Goal: Find specific page/section: Find specific page/section

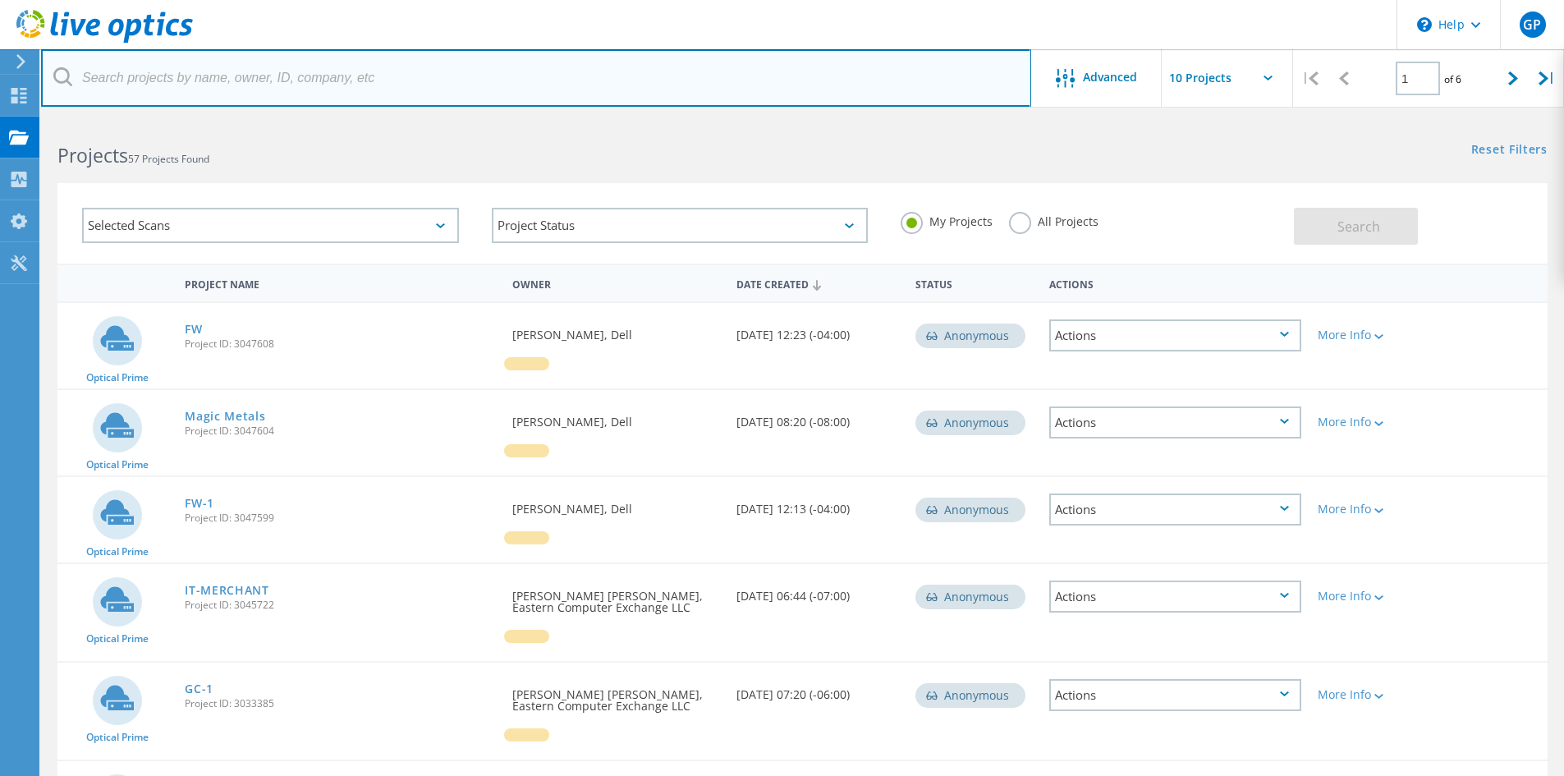
click at [385, 77] on input "text" at bounding box center [536, 77] width 990 height 57
type input "lincoln"
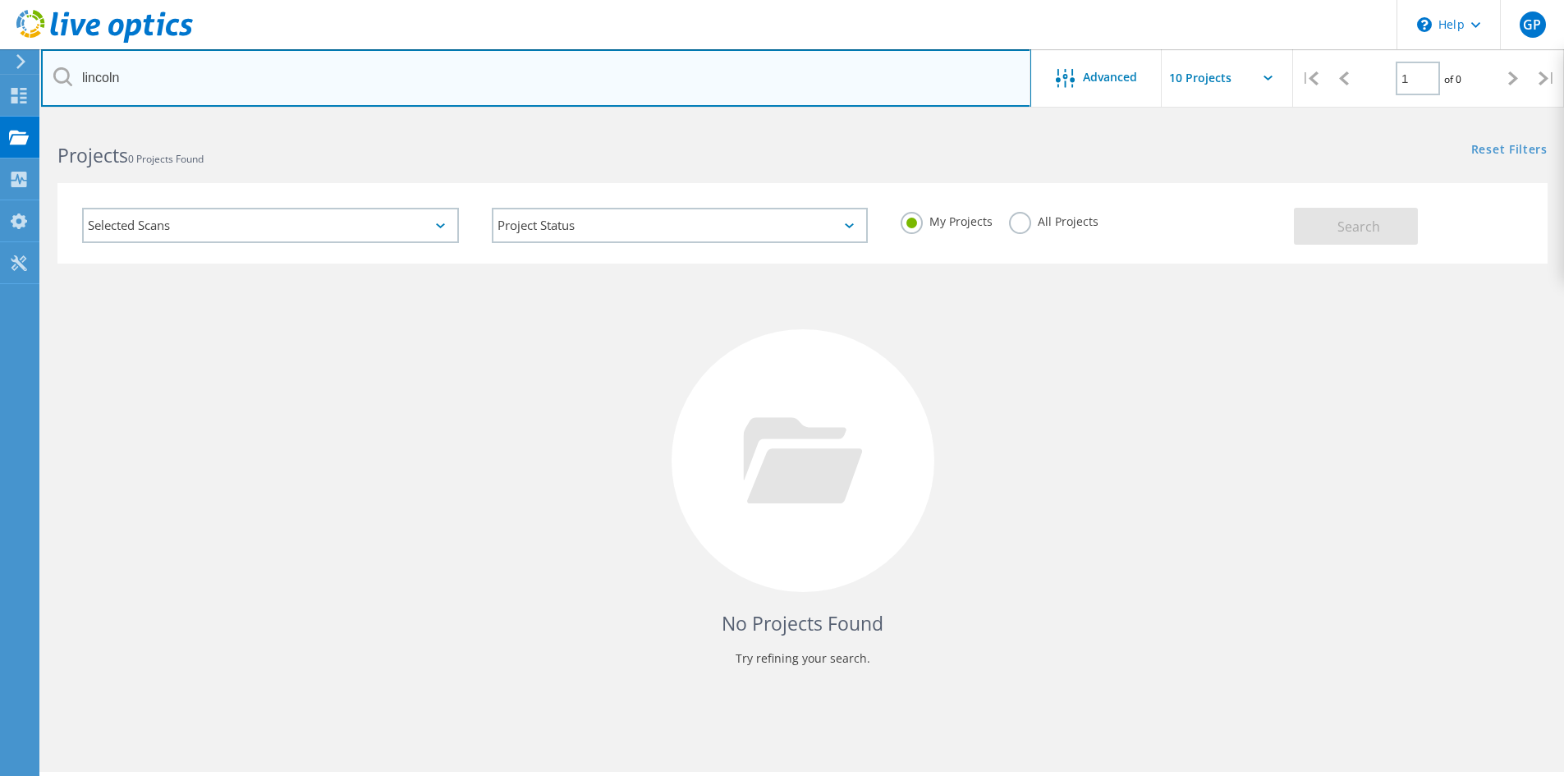
click at [713, 81] on input "lincoln" at bounding box center [536, 77] width 990 height 57
click at [713, 82] on input "lincoln" at bounding box center [536, 77] width 990 height 57
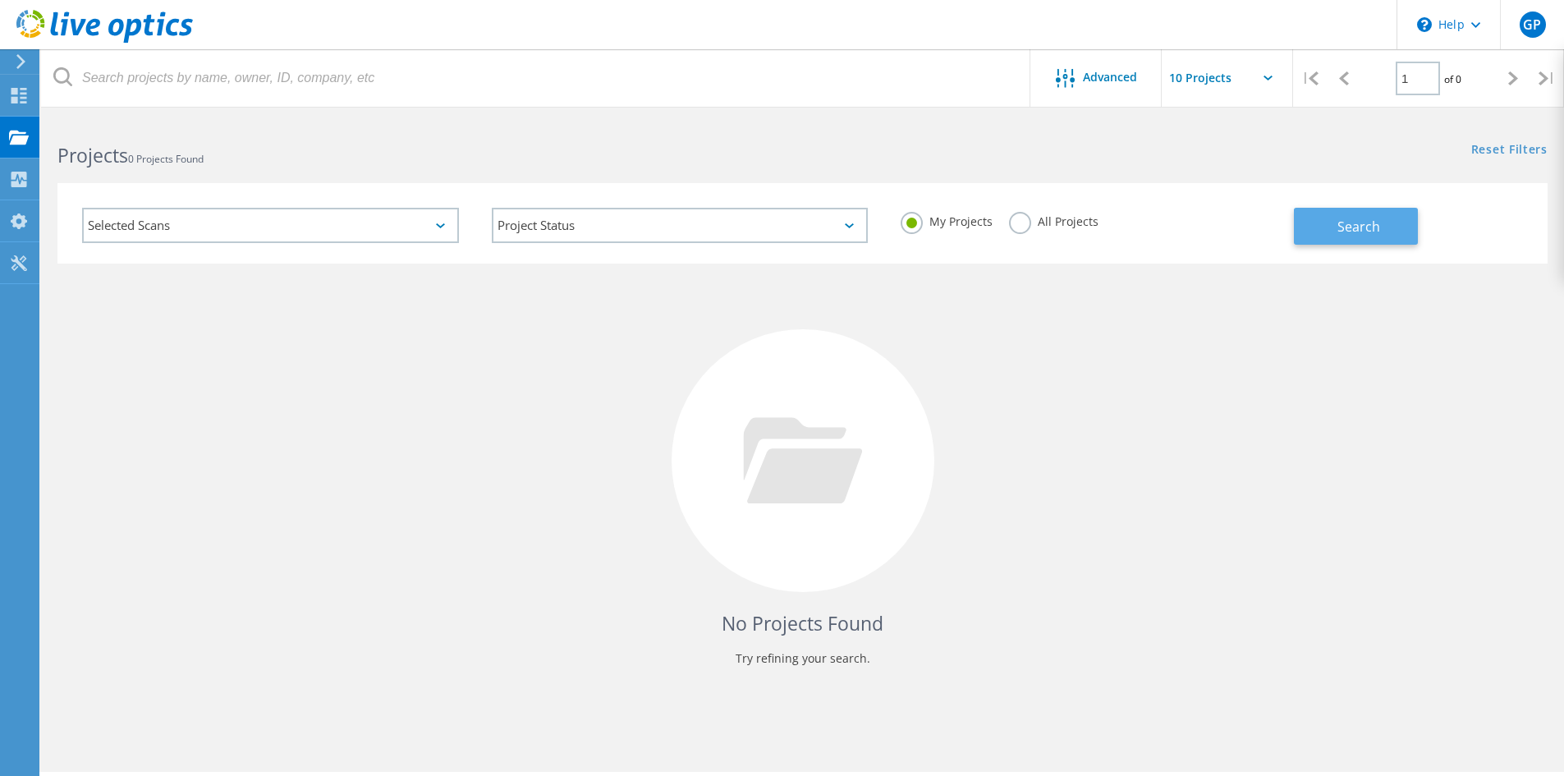
click at [1363, 234] on span "Search" at bounding box center [1358, 227] width 43 height 18
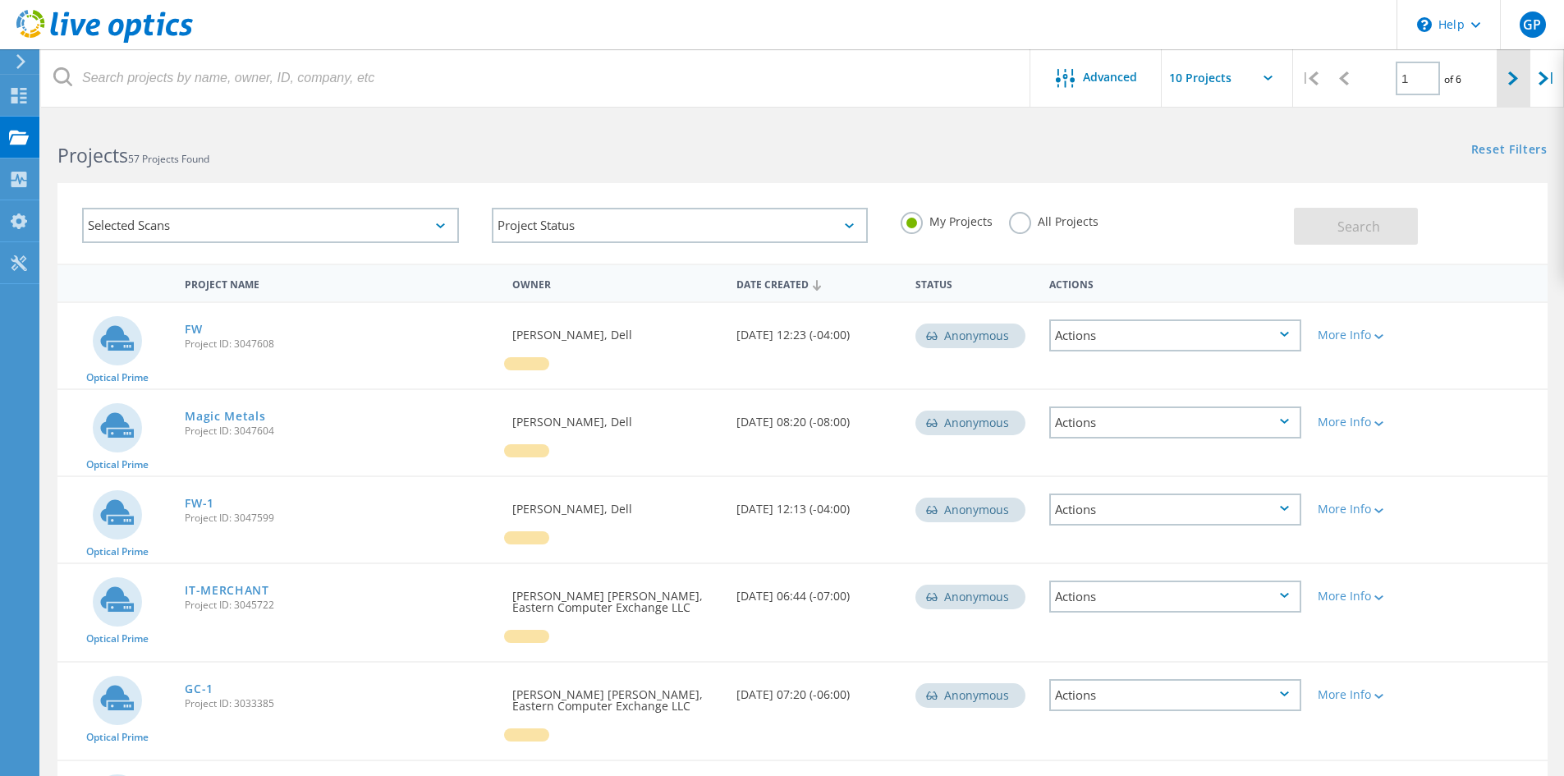
click at [1501, 78] on div at bounding box center [1514, 78] width 34 height 58
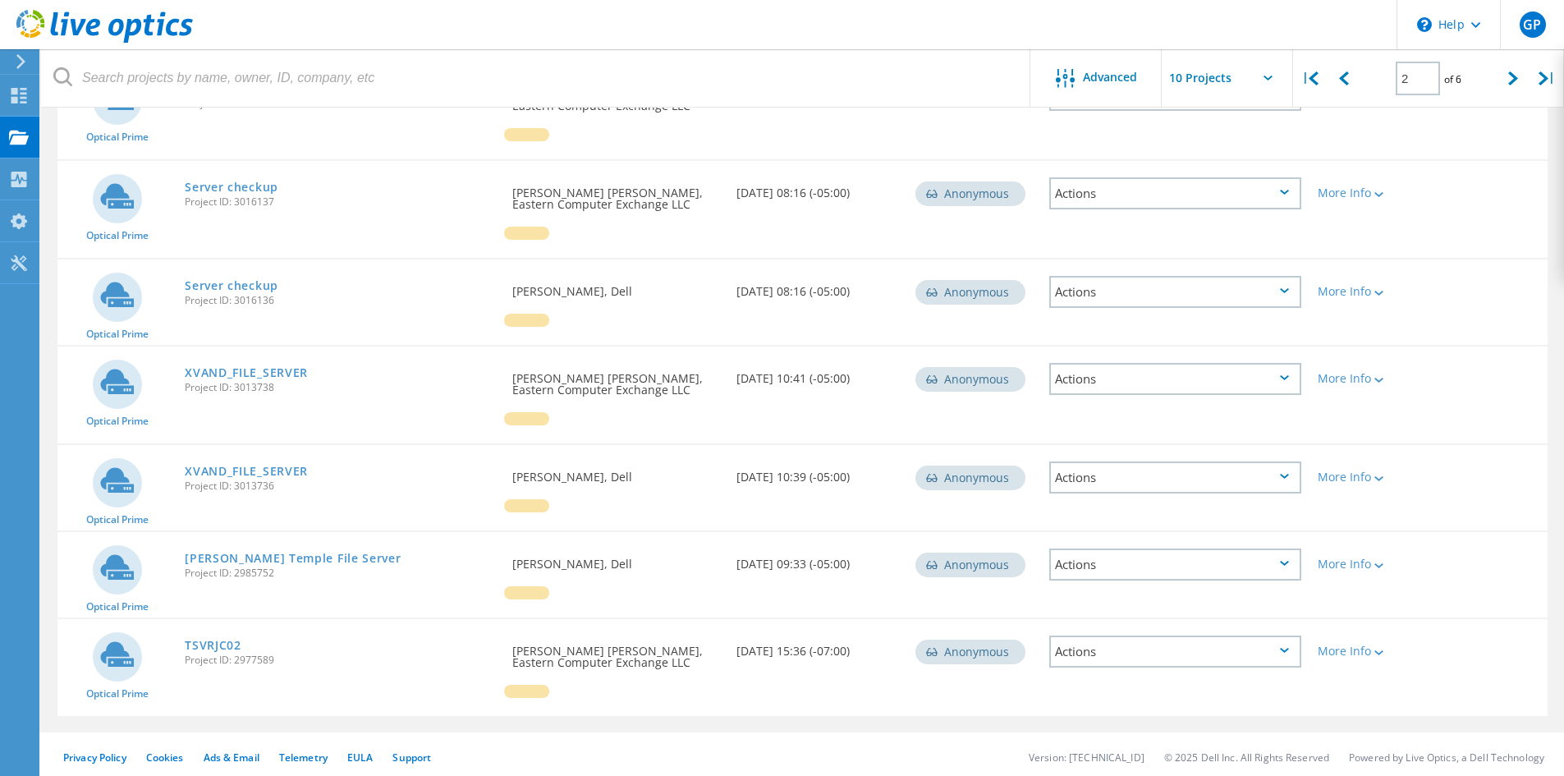
scroll to position [519, 0]
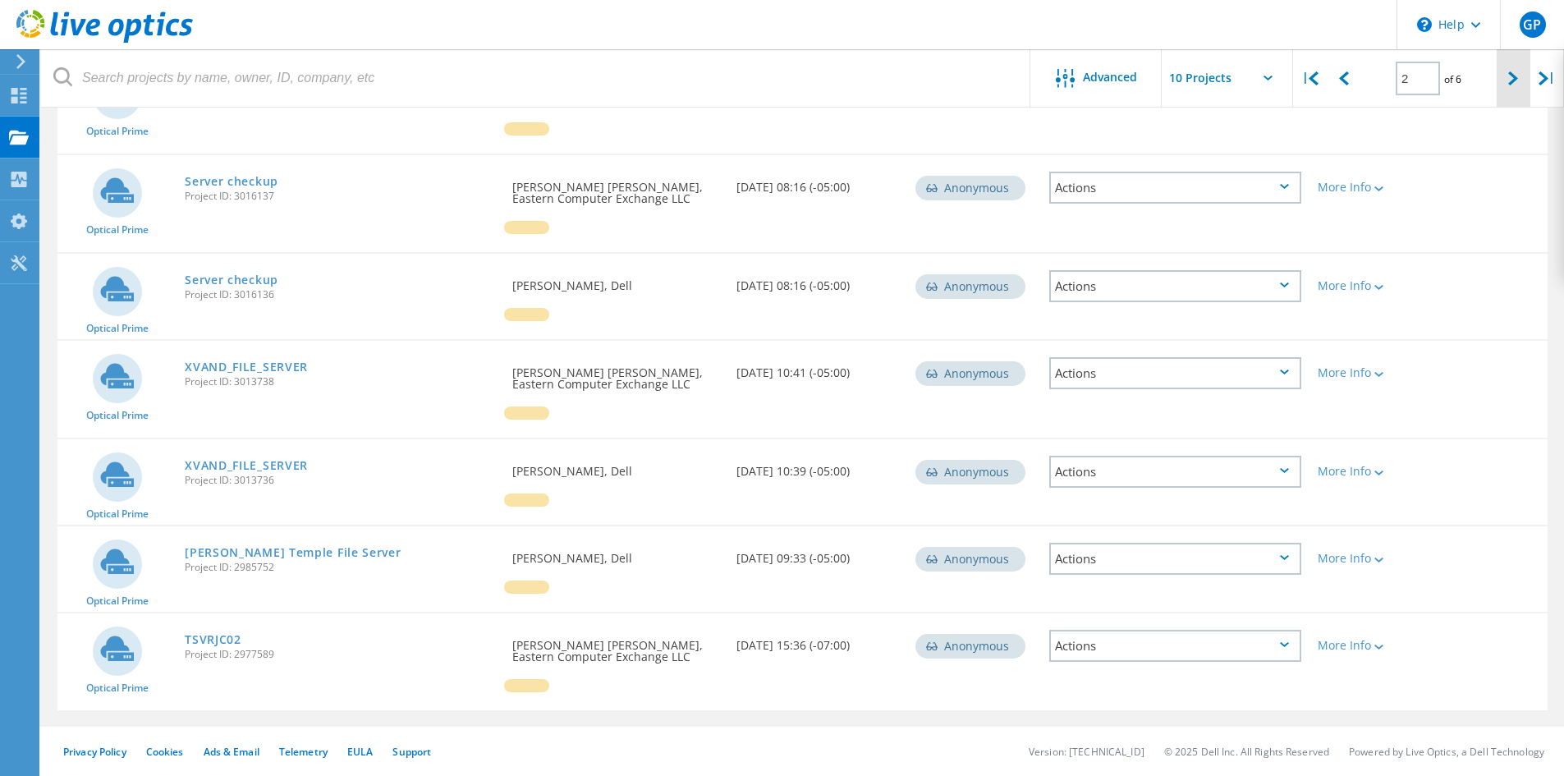
click at [1506, 74] on div at bounding box center [1514, 78] width 34 height 58
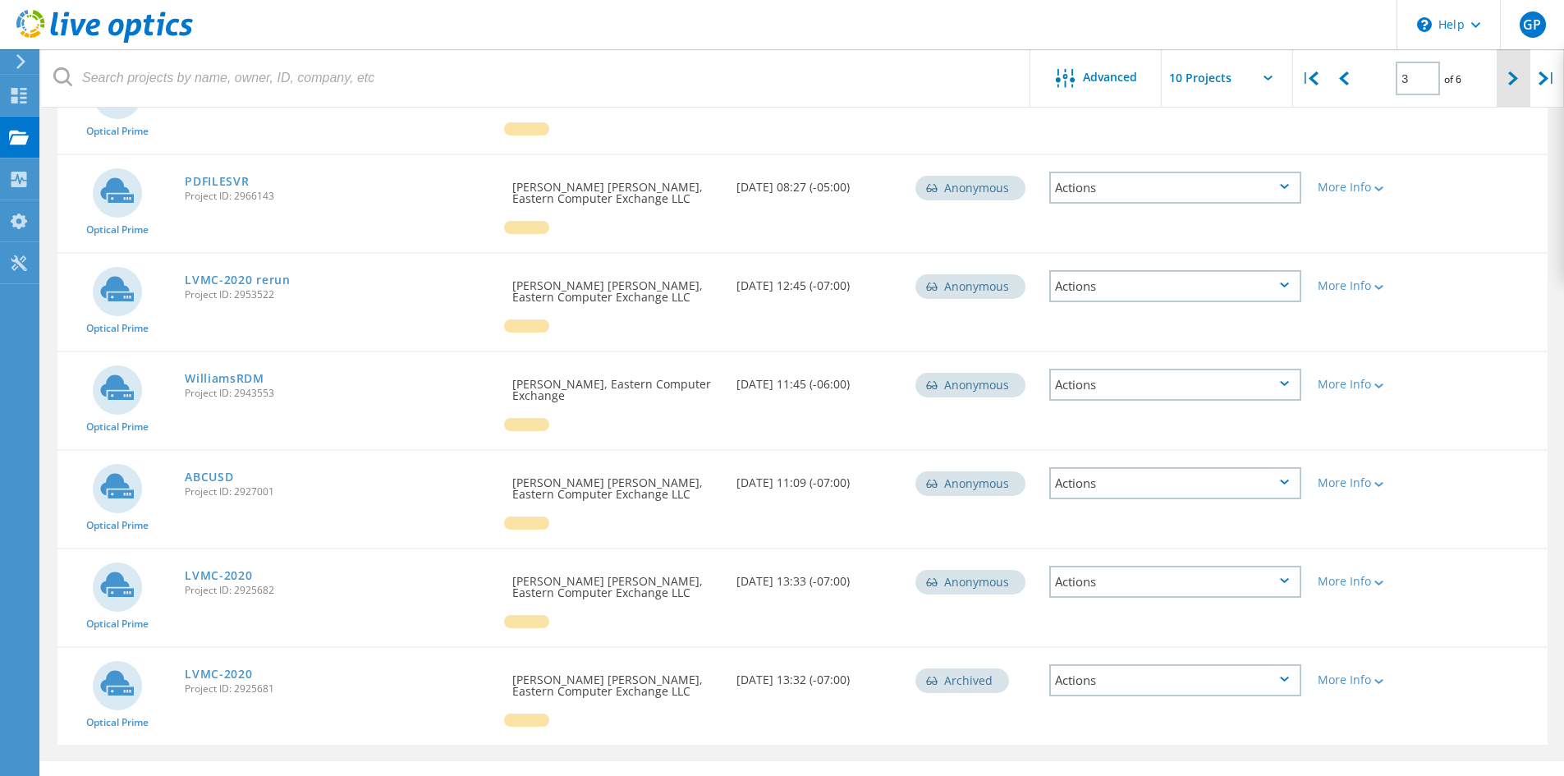
click at [1504, 74] on div at bounding box center [1514, 78] width 34 height 58
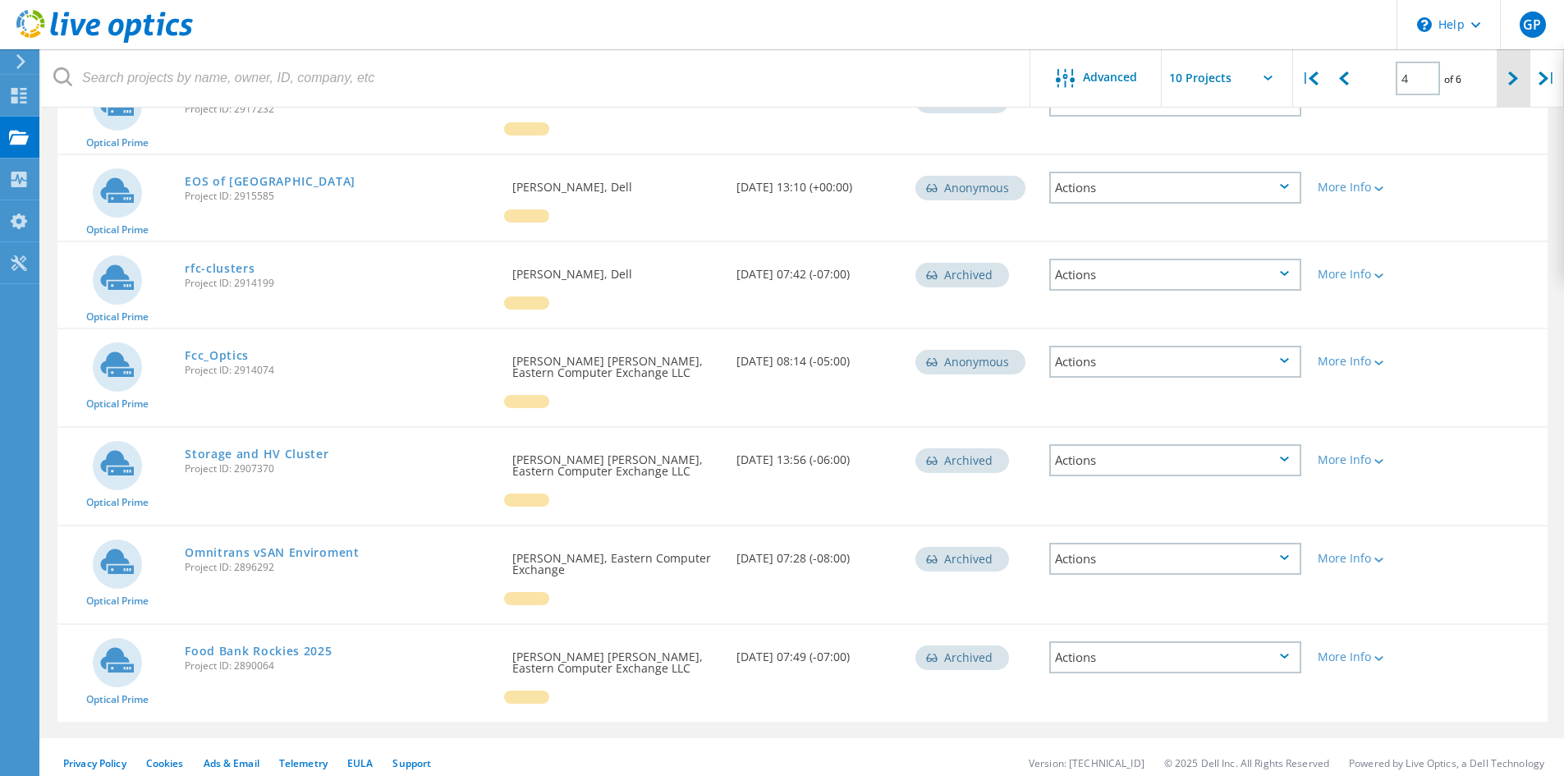
click at [1504, 74] on div at bounding box center [1514, 78] width 34 height 58
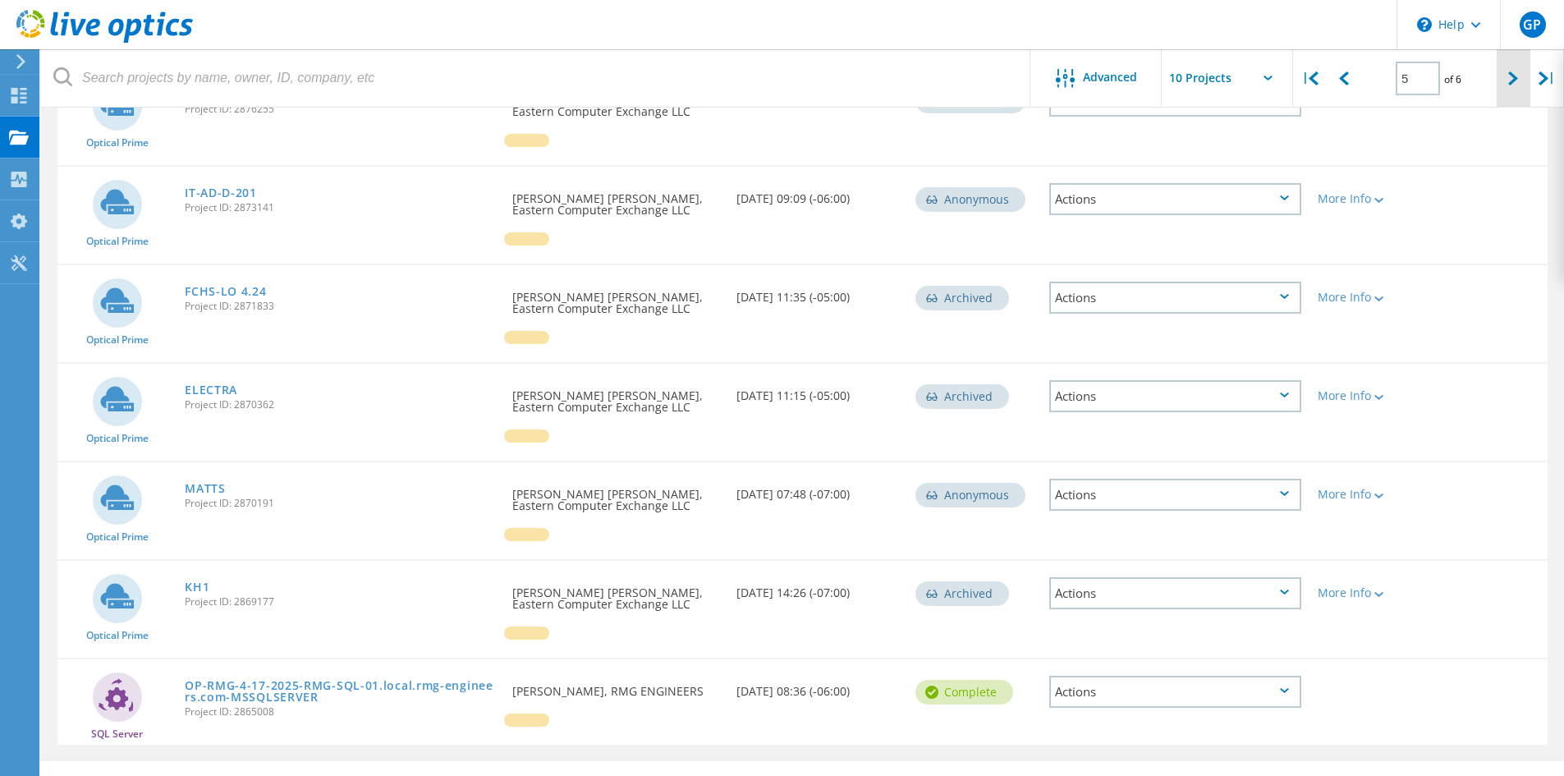
click at [1504, 74] on div at bounding box center [1514, 78] width 34 height 58
type input "6"
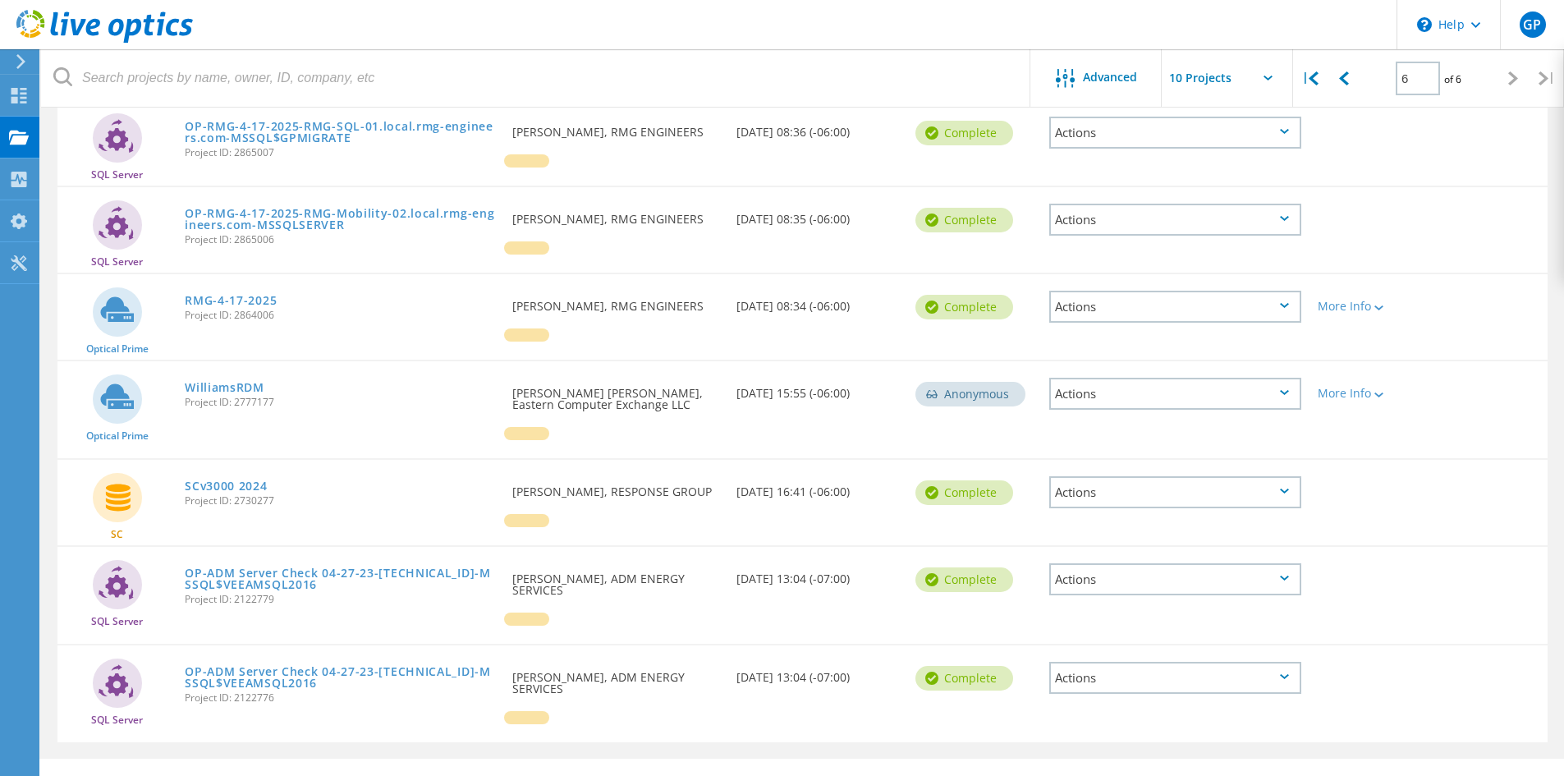
scroll to position [212, 0]
